Goal: Browse casually

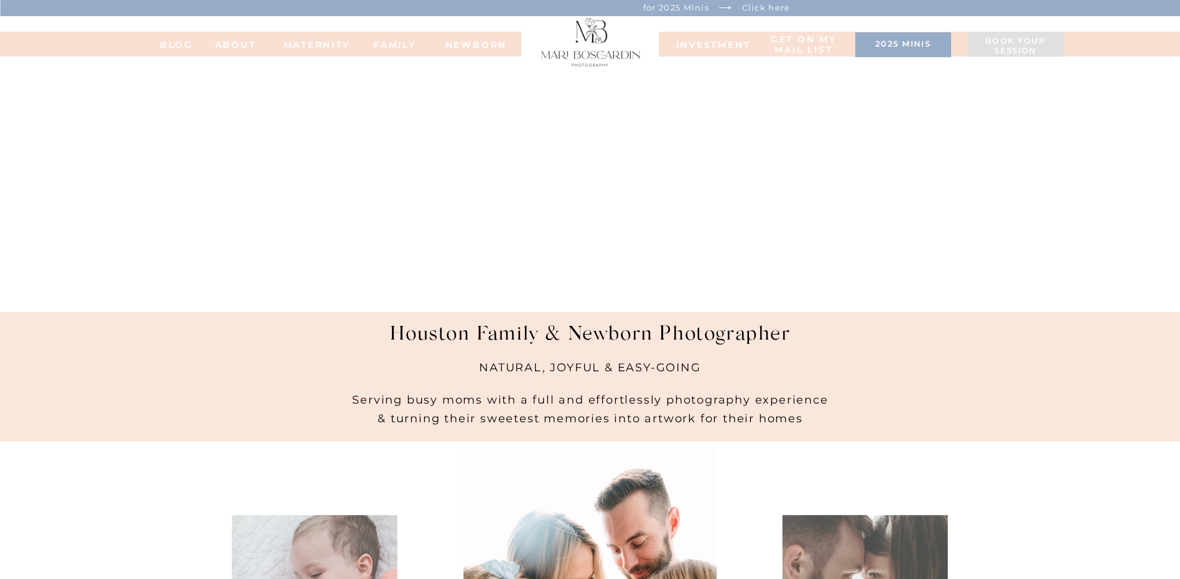
click at [329, 43] on nav "MATERNITY" at bounding box center [309, 44] width 50 height 9
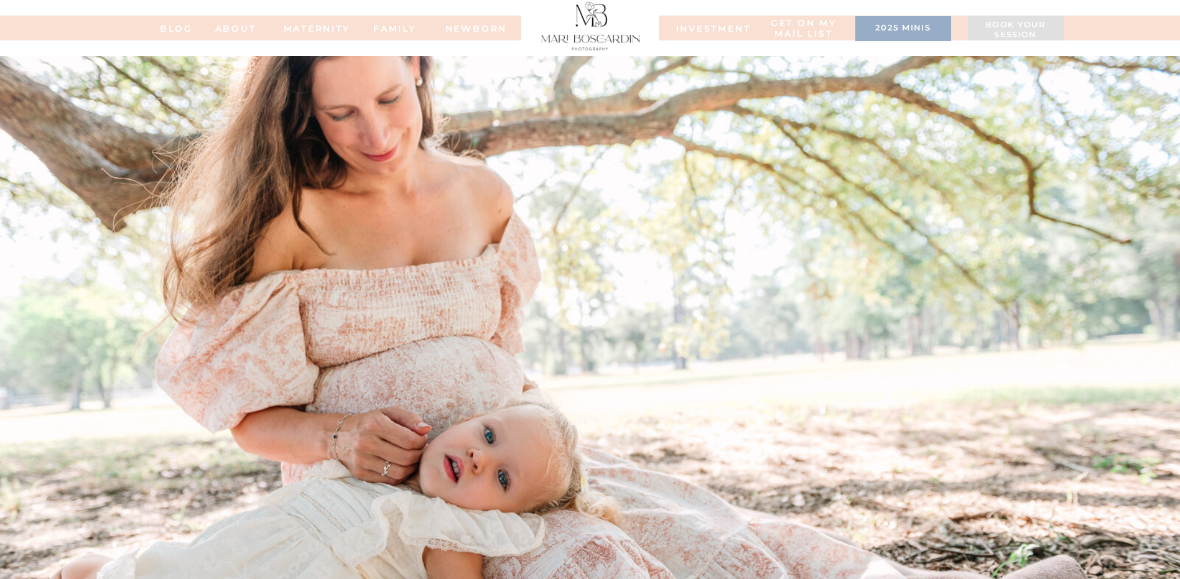
click at [182, 27] on nav "BLOG" at bounding box center [177, 28] width 50 height 9
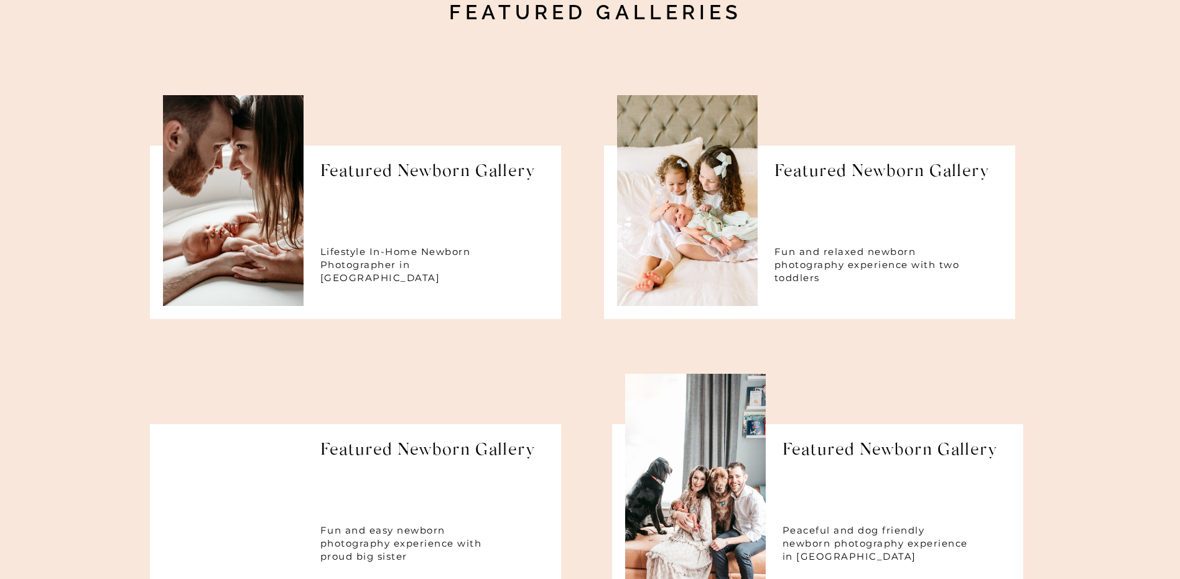
scroll to position [5349, 0]
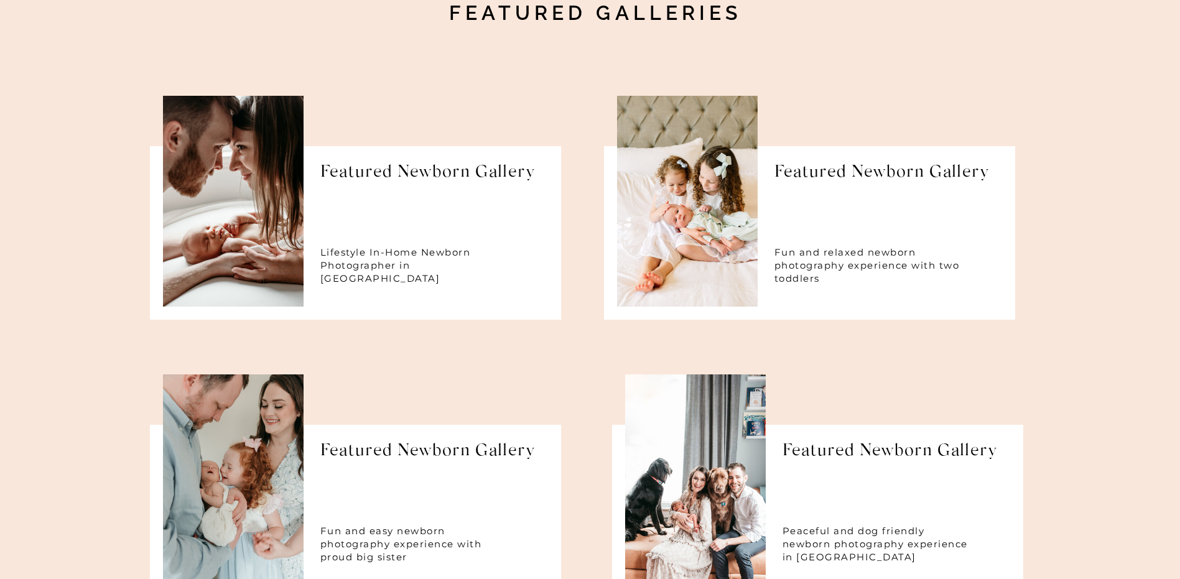
click at [416, 177] on h1 "Featured Newborn Gallery" at bounding box center [430, 179] width 220 height 32
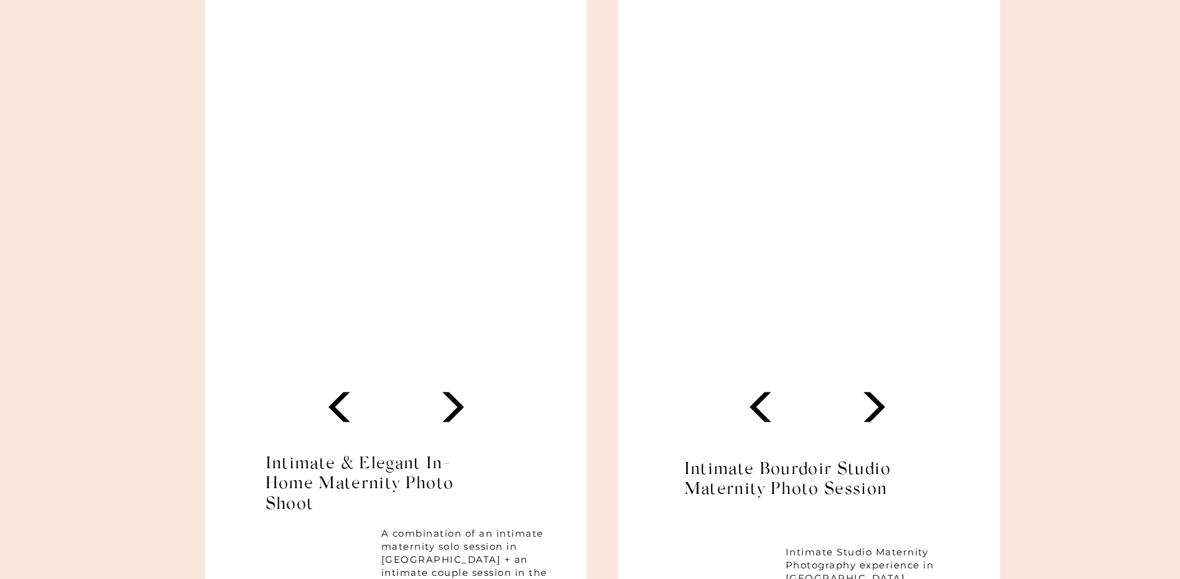
scroll to position [5867, 0]
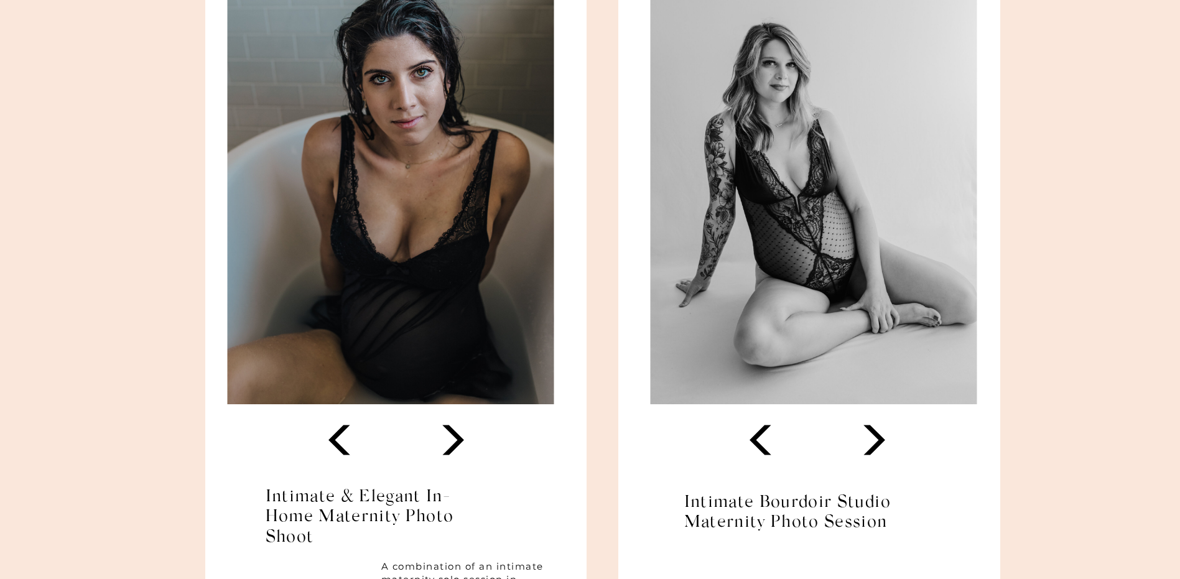
click at [876, 435] on polygon at bounding box center [874, 440] width 22 height 30
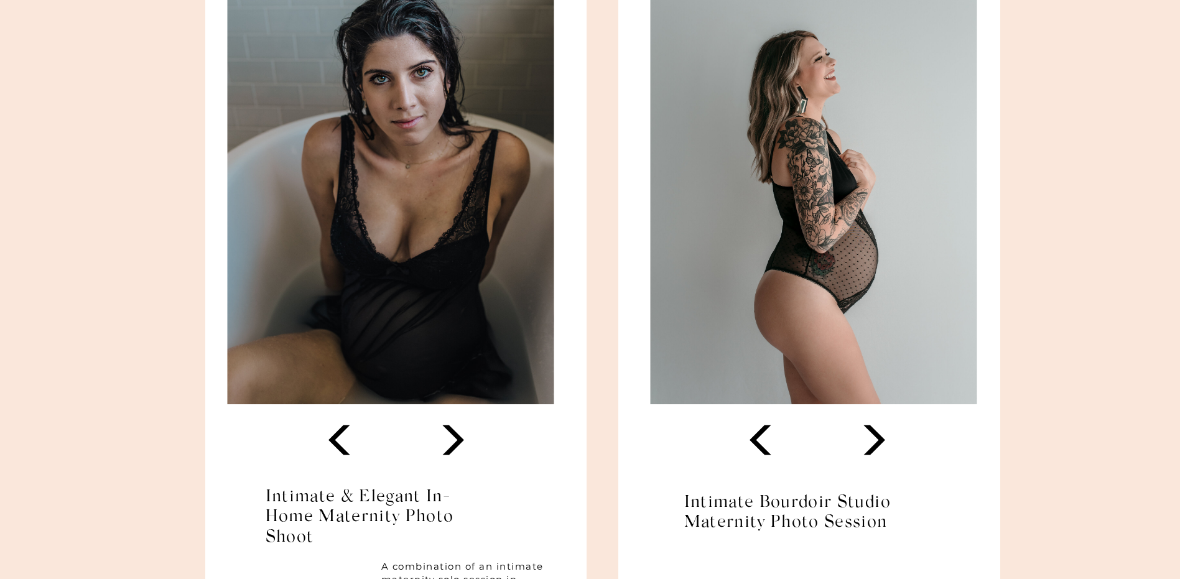
click at [876, 435] on polygon at bounding box center [874, 440] width 22 height 30
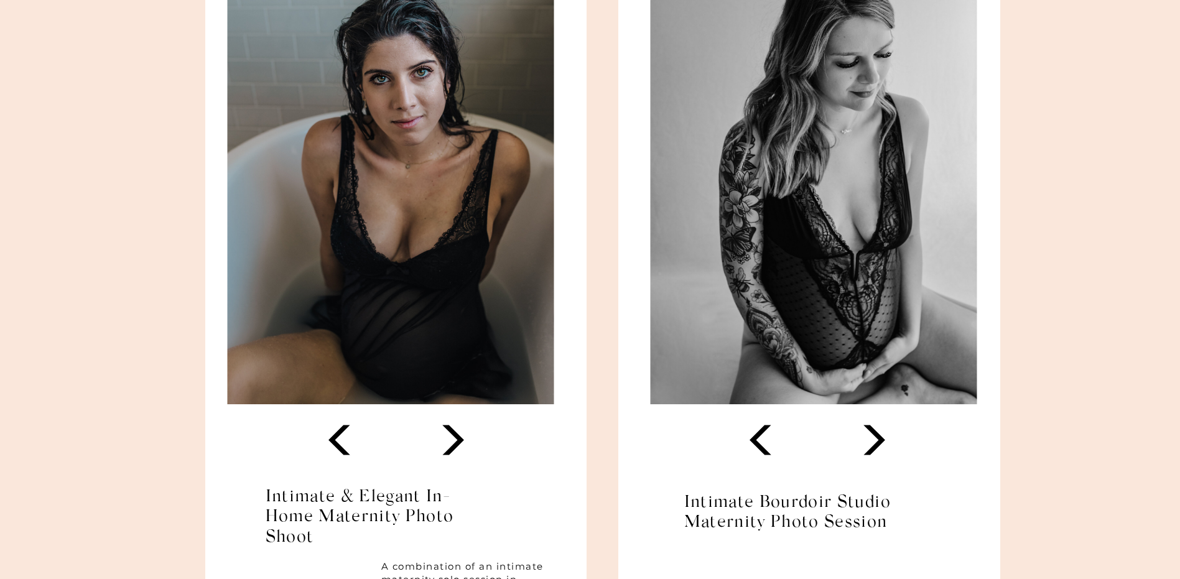
click at [876, 435] on polygon at bounding box center [874, 440] width 22 height 30
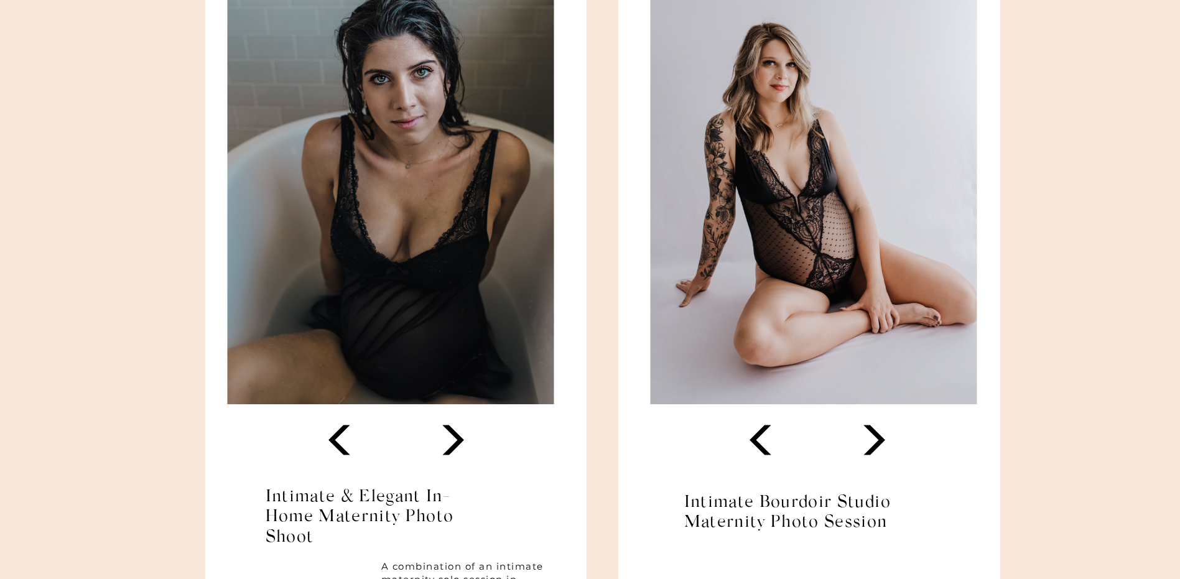
click at [876, 435] on polygon at bounding box center [874, 440] width 22 height 30
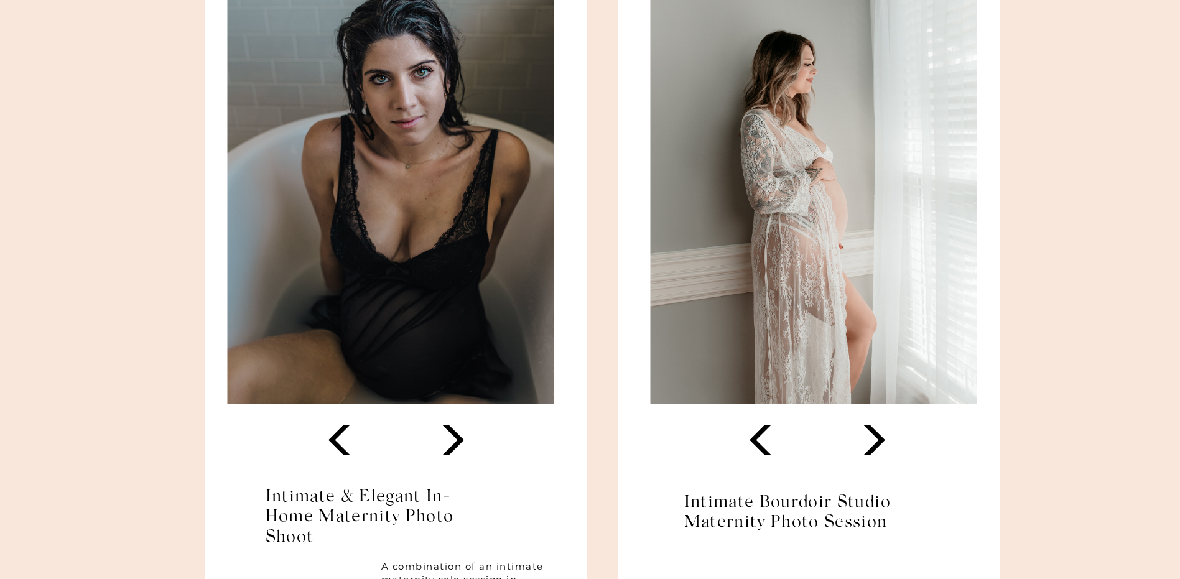
click at [876, 435] on polygon at bounding box center [874, 440] width 22 height 30
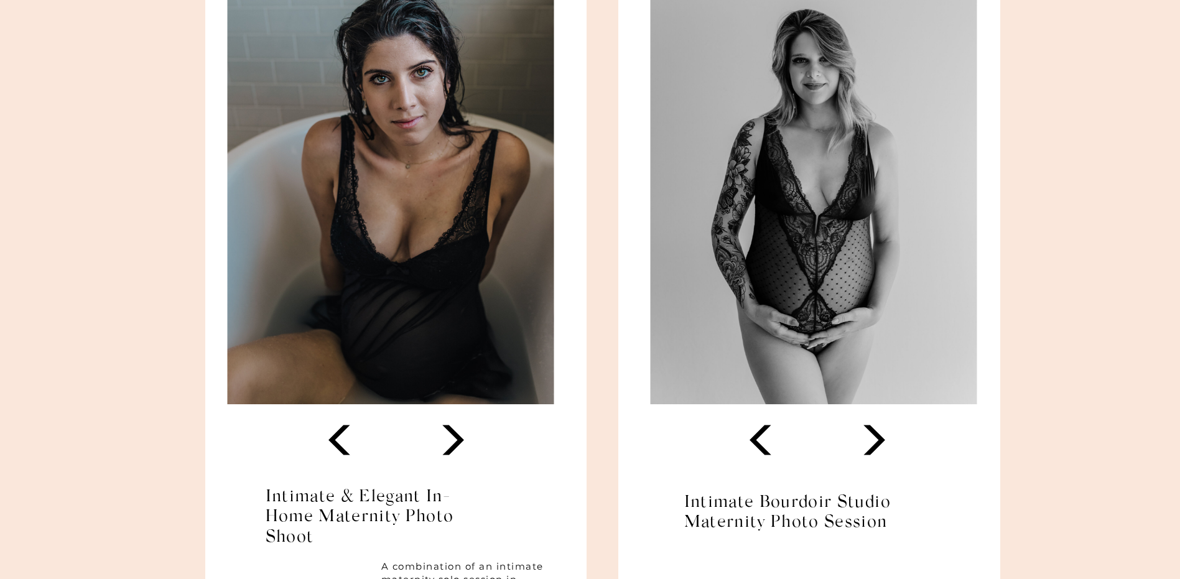
click at [454, 438] on icon at bounding box center [453, 439] width 39 height 39
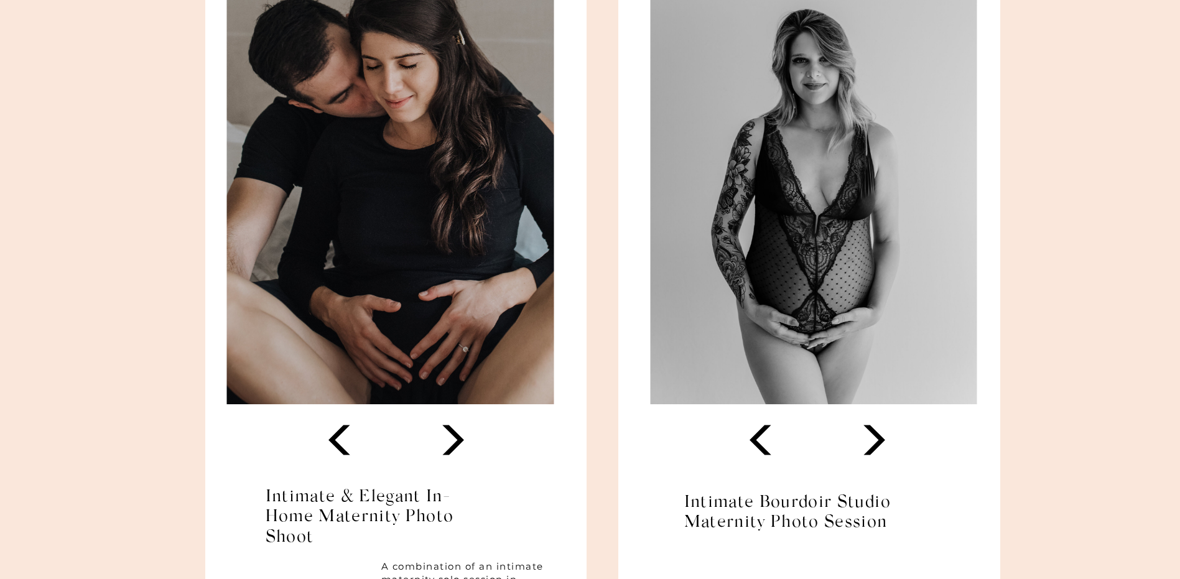
click at [454, 438] on icon at bounding box center [453, 439] width 39 height 39
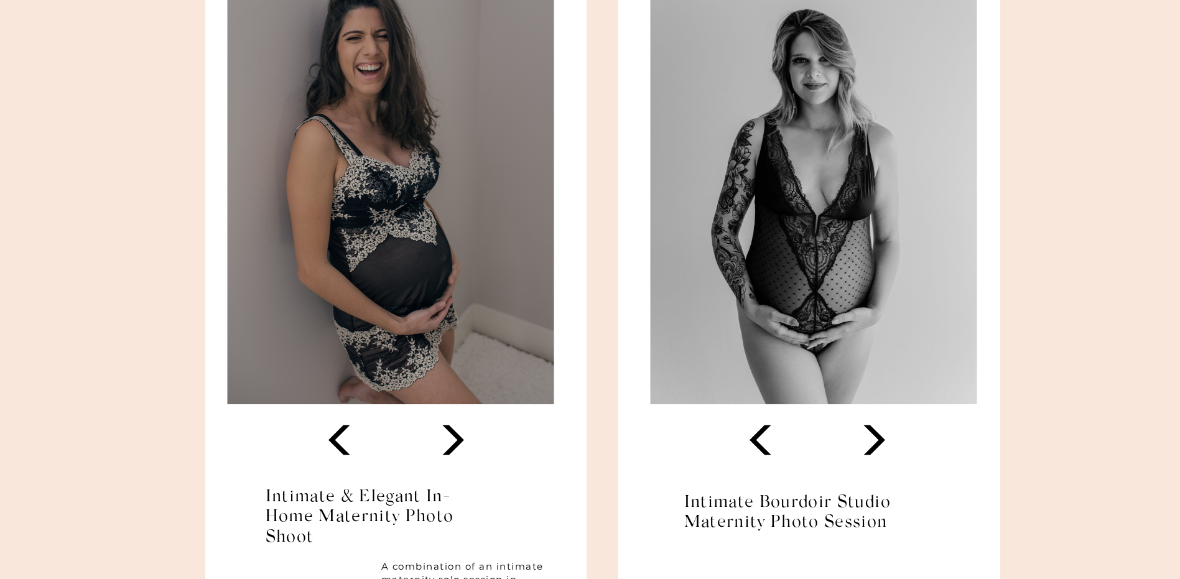
click at [454, 438] on icon at bounding box center [453, 439] width 39 height 39
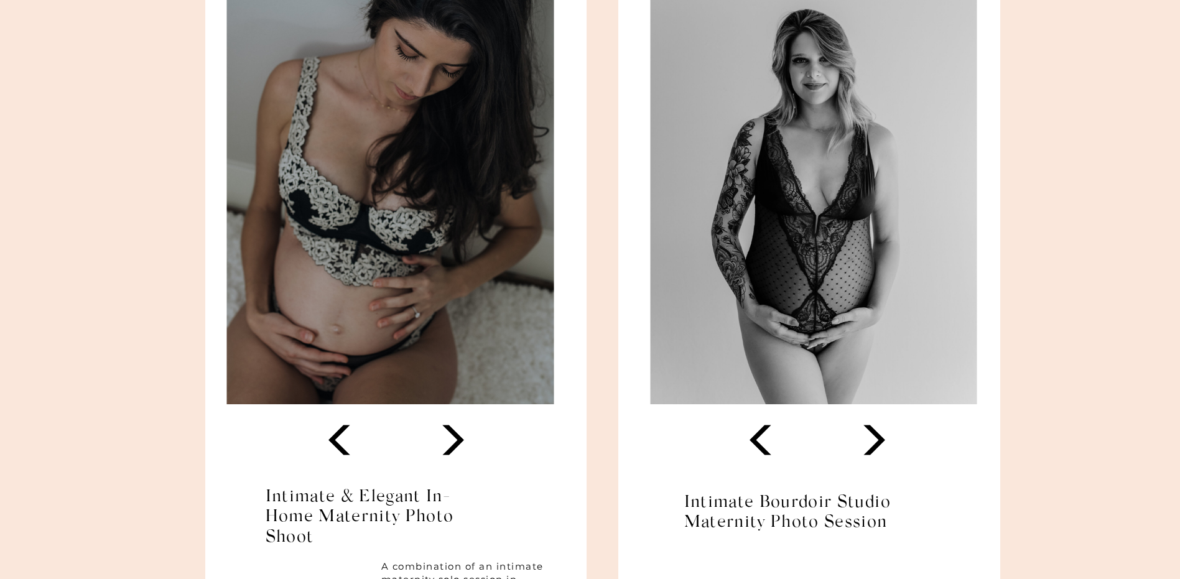
click at [454, 438] on icon at bounding box center [453, 439] width 39 height 39
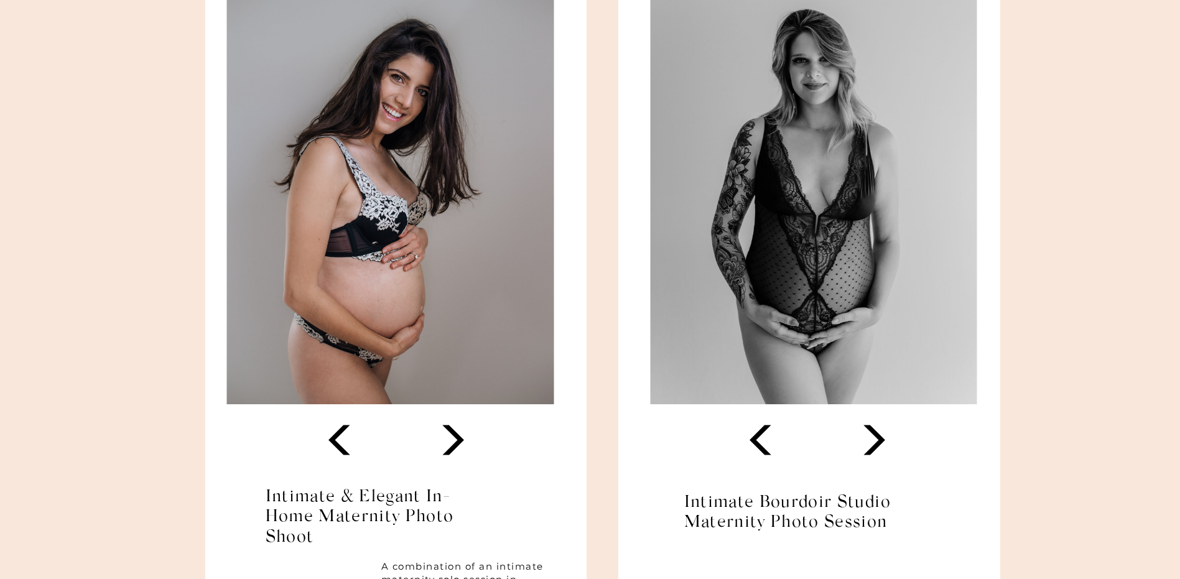
click at [454, 438] on icon at bounding box center [453, 439] width 39 height 39
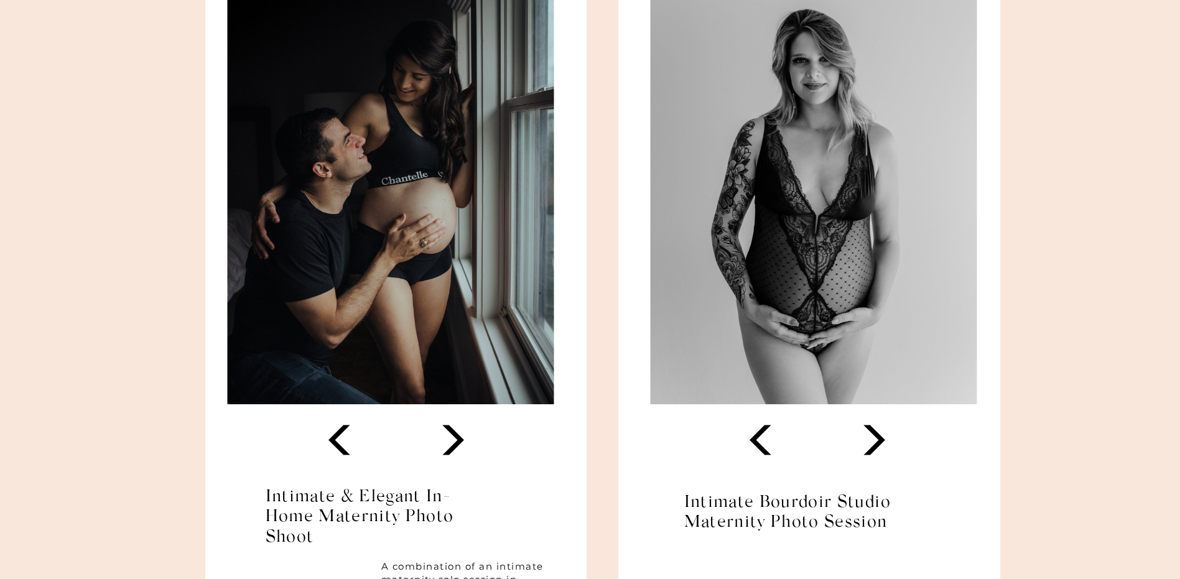
click at [454, 438] on icon at bounding box center [453, 439] width 39 height 39
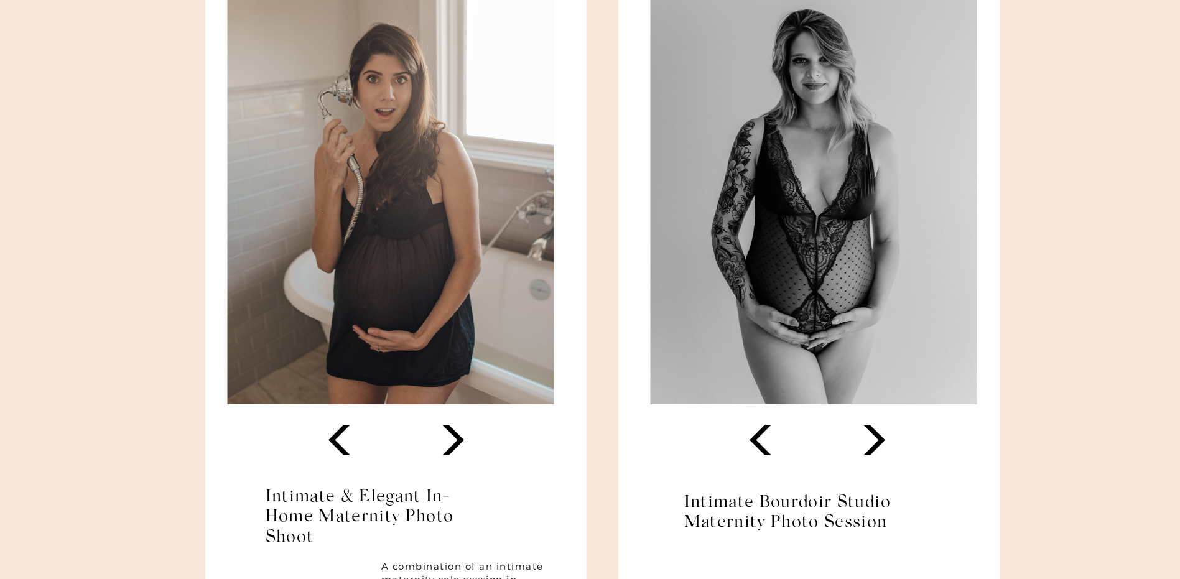
click at [454, 438] on icon at bounding box center [453, 439] width 39 height 39
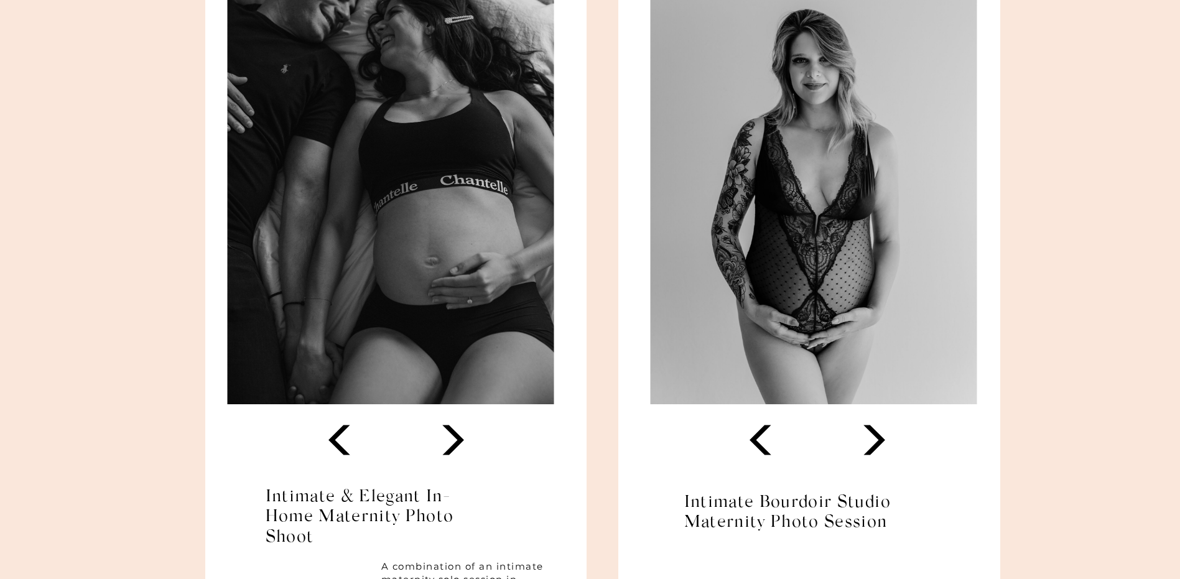
click at [454, 438] on icon at bounding box center [453, 439] width 39 height 39
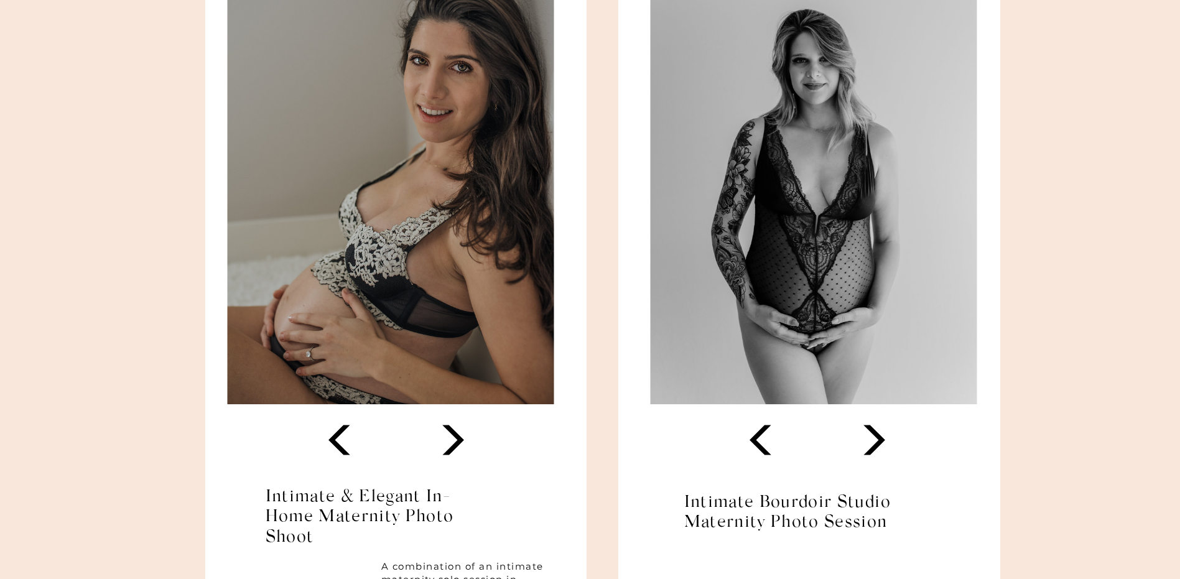
click at [454, 438] on icon at bounding box center [453, 439] width 39 height 39
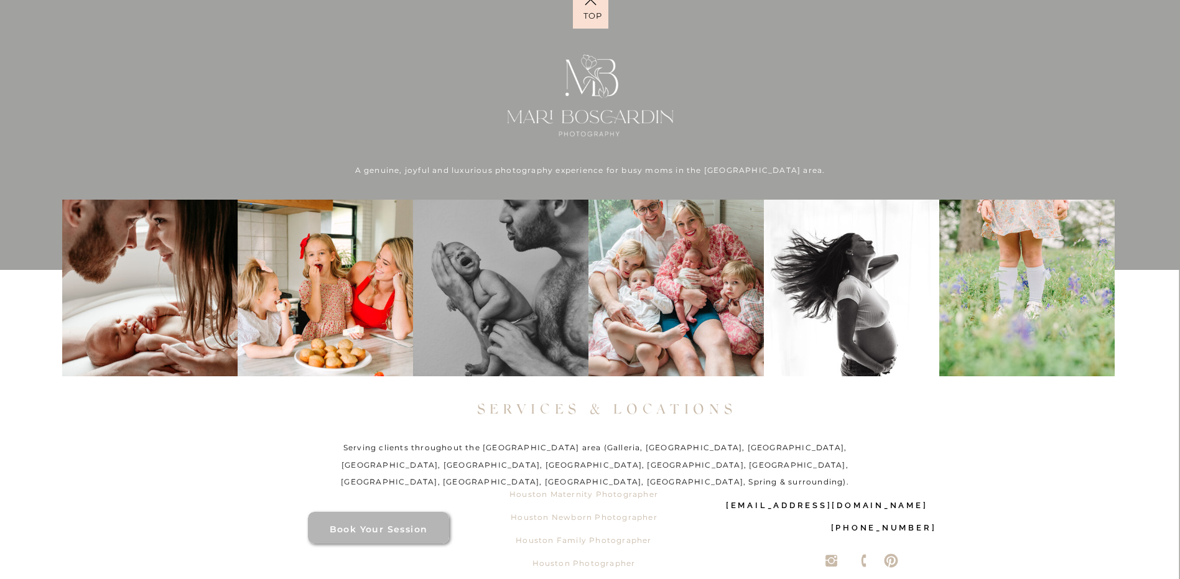
scroll to position [9007, 0]
